Goal: Transaction & Acquisition: Purchase product/service

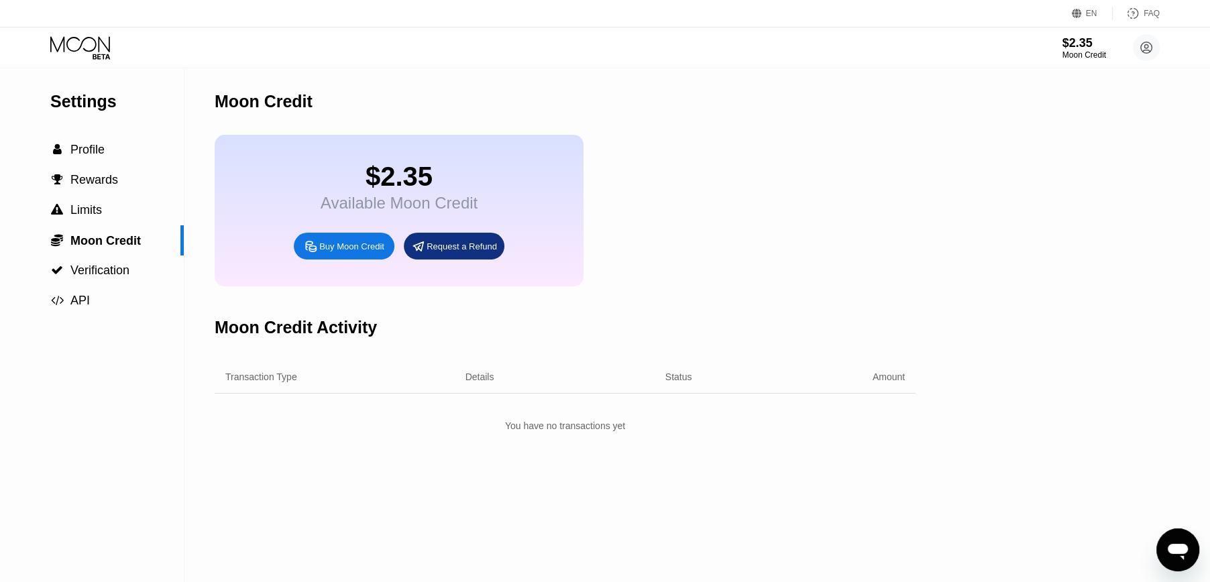
click at [374, 252] on div "Buy Moon Credit" at bounding box center [351, 246] width 65 height 11
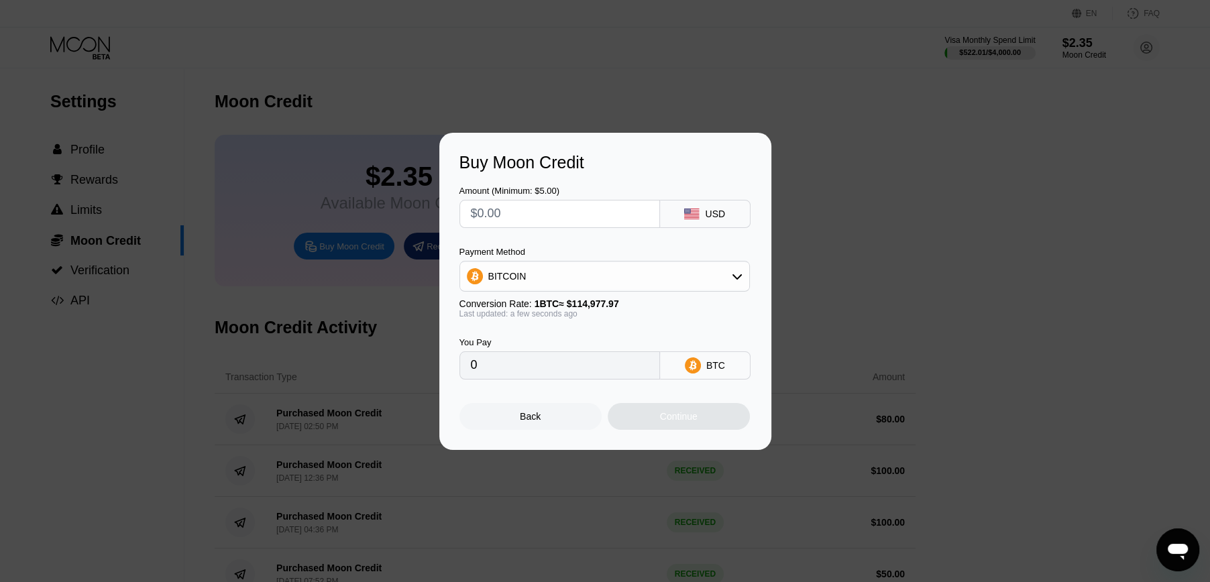
click at [523, 274] on div "BITCOIN" at bounding box center [604, 276] width 289 height 27
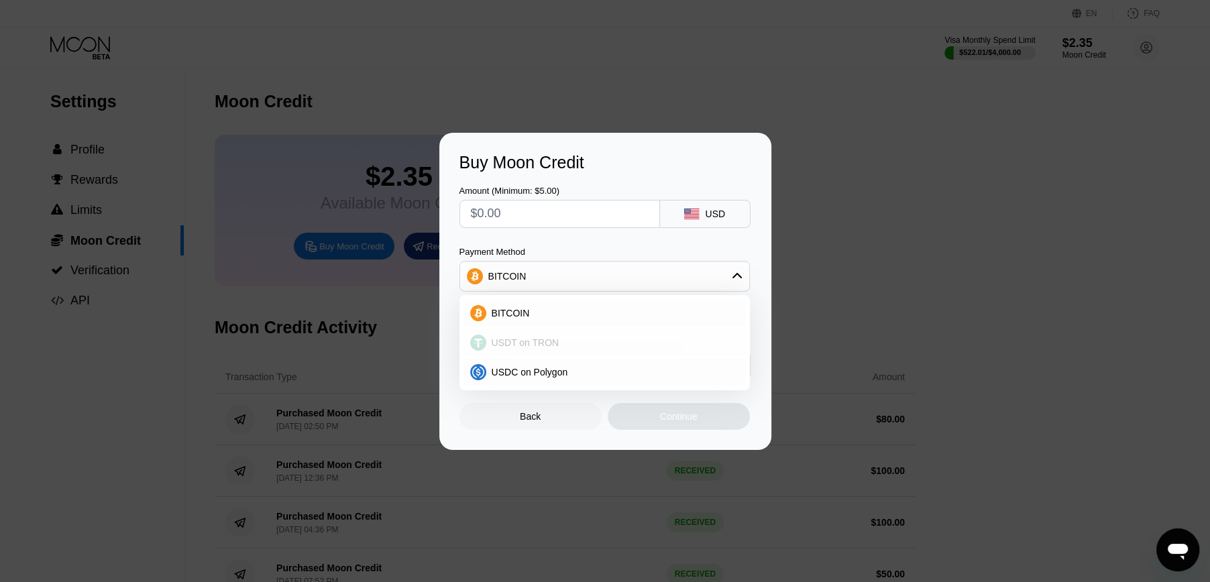
click at [505, 341] on span "USDT on TRON" at bounding box center [526, 342] width 68 height 11
type input "0.00"
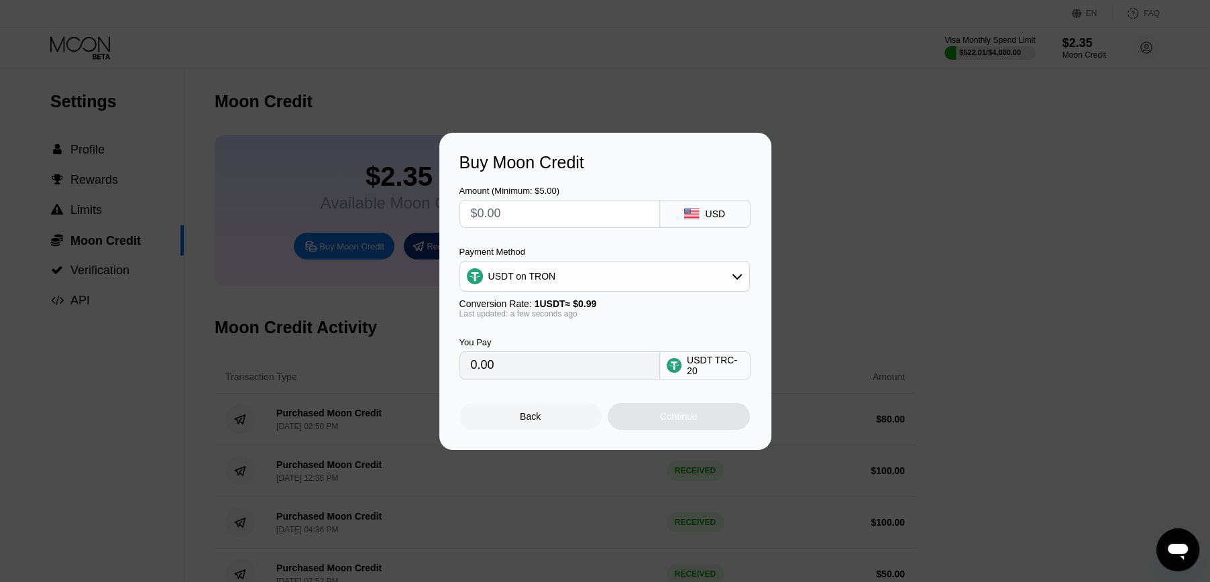
click at [490, 205] on input "text" at bounding box center [560, 214] width 178 height 27
type input "$1"
type input "1.01"
type input "$10"
type input "10.10"
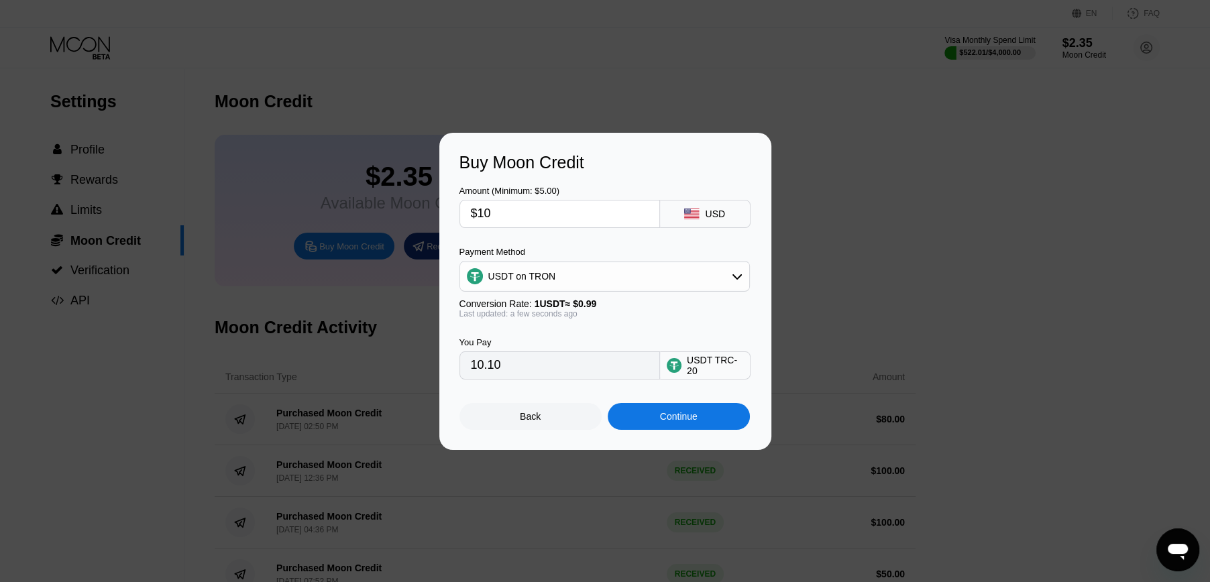
type input "$100"
type input "101.01"
type input "$100"
click at [675, 422] on div "Continue" at bounding box center [679, 416] width 38 height 11
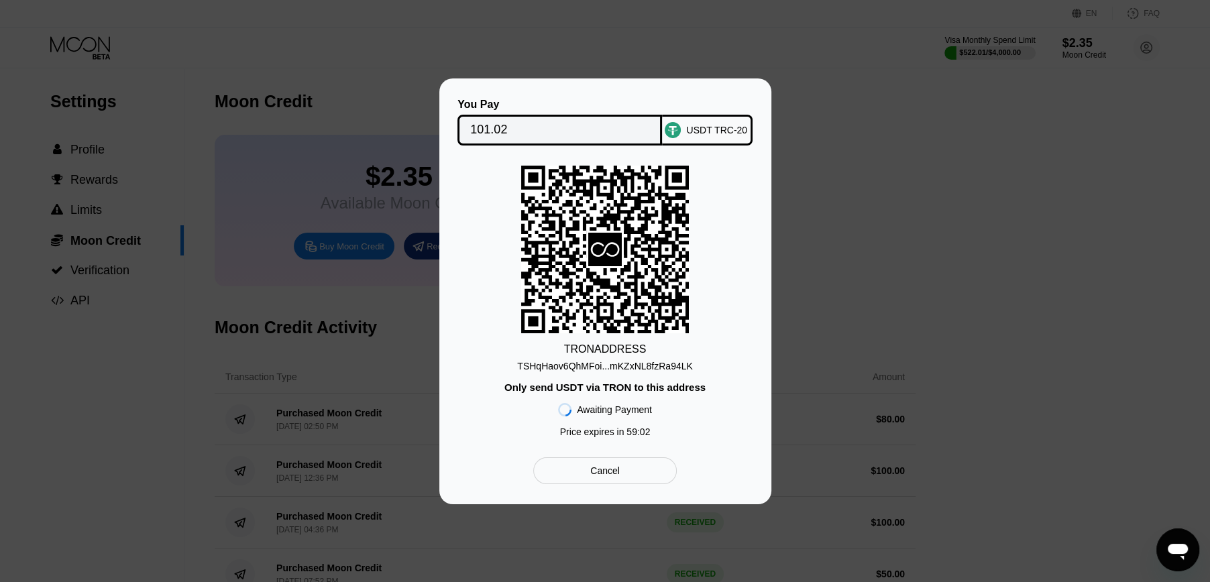
click at [588, 361] on div "TSHqHaov6QhMFoi...mKZxNL8fzRa94LK" at bounding box center [604, 366] width 175 height 11
click at [490, 123] on input "101.02" at bounding box center [559, 130] width 179 height 27
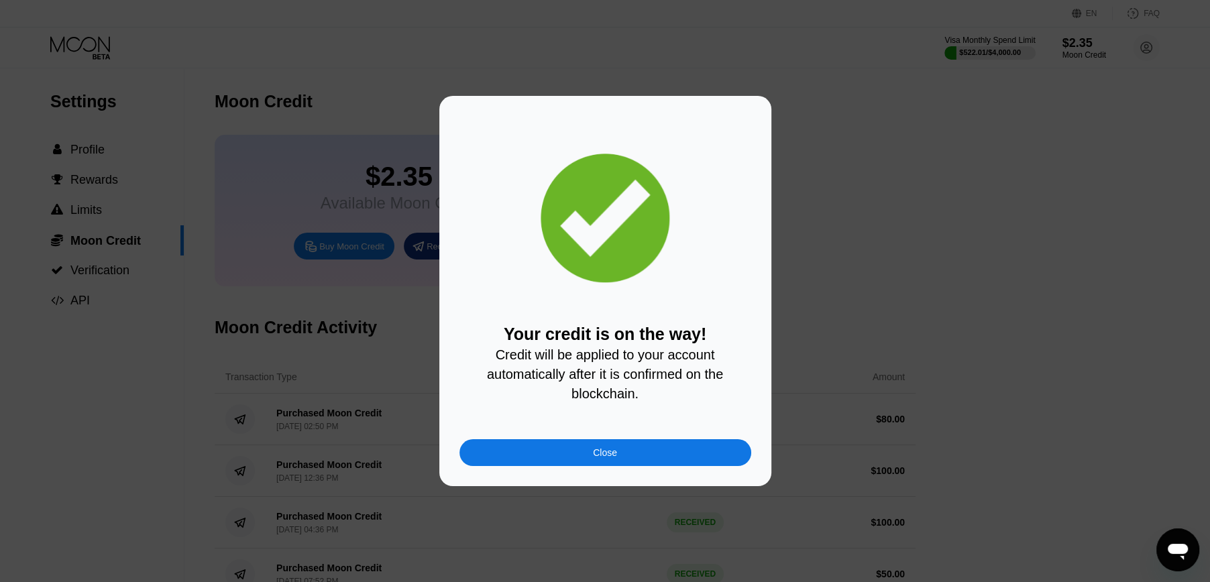
click at [841, 117] on div "Your credit is on the way! Credit will be applied to your account automatically…" at bounding box center [605, 291] width 1210 height 390
click at [98, 47] on div at bounding box center [610, 291] width 1220 height 582
click at [587, 466] on div "Close" at bounding box center [606, 452] width 292 height 27
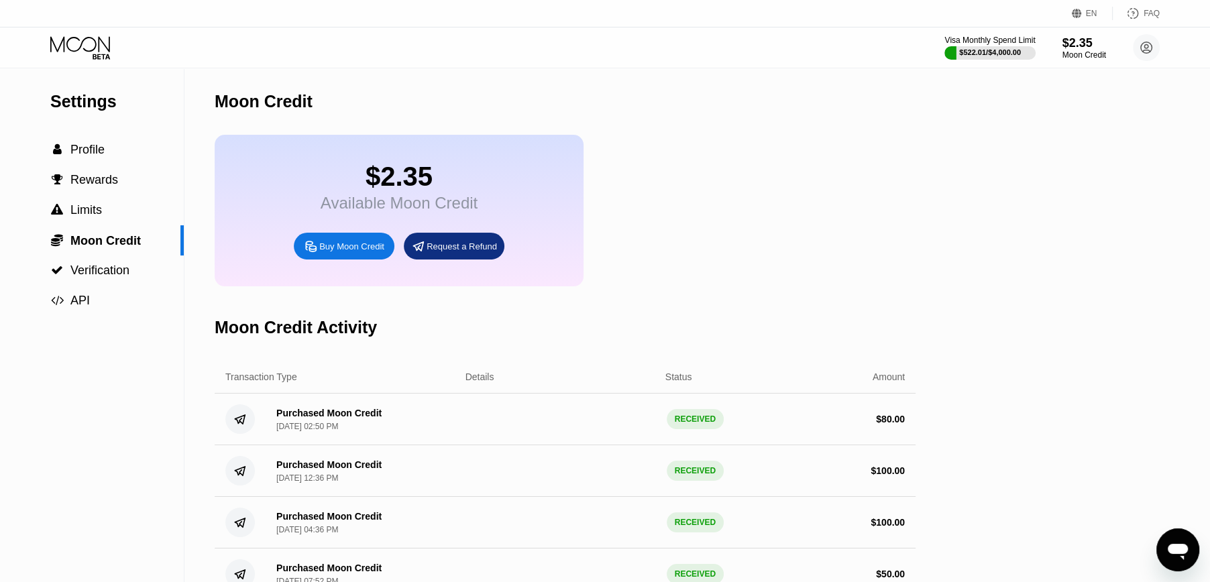
click at [95, 68] on div "EN Language Select an item Save FAQ Visa Monthly Spend Limit $522.01 / $4,000.0…" at bounding box center [605, 34] width 1210 height 68
drag, startPoint x: 89, startPoint y: 38, endPoint x: 100, endPoint y: 50, distance: 15.7
click at [89, 38] on icon at bounding box center [81, 47] width 62 height 23
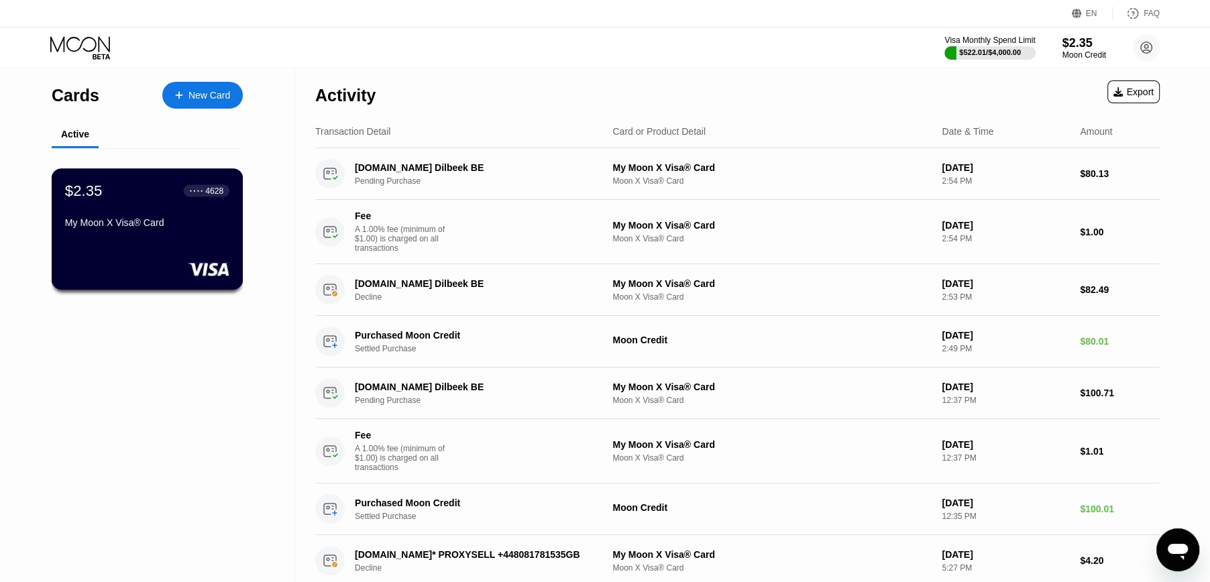
click at [154, 221] on div "My Moon X Visa® Card" at bounding box center [147, 222] width 164 height 11
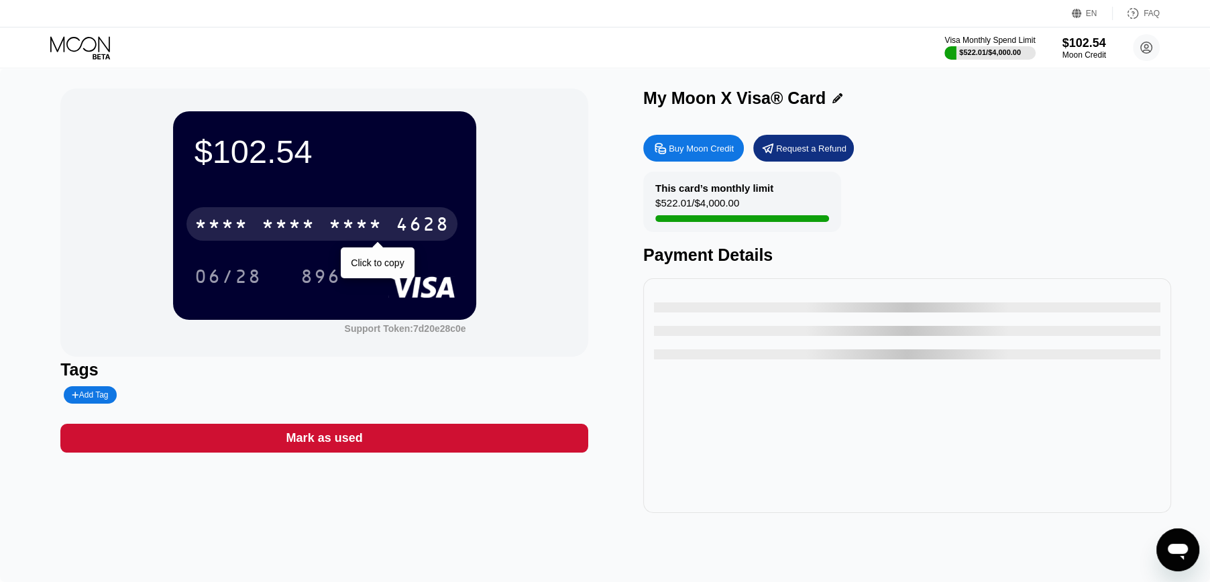
click at [377, 222] on div "* * * *" at bounding box center [356, 225] width 54 height 21
